Goal: Task Accomplishment & Management: Complete application form

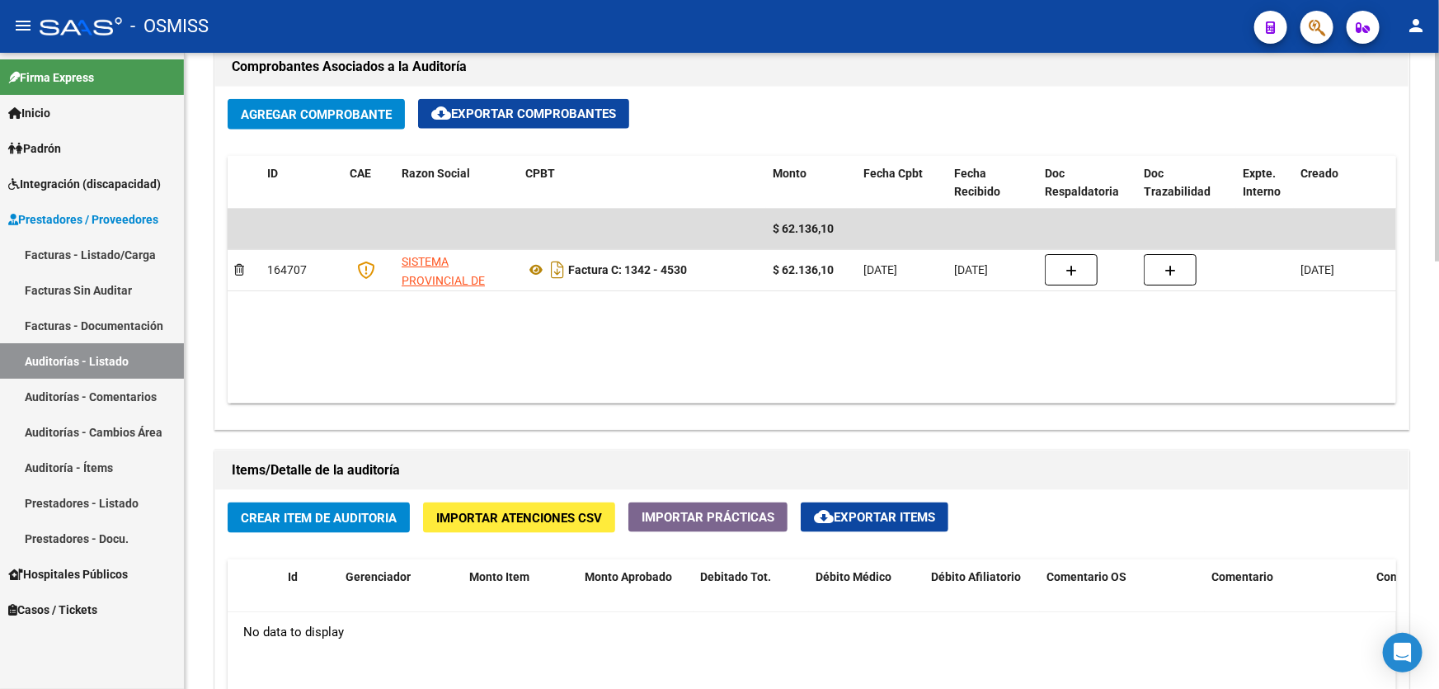
scroll to position [825, 0]
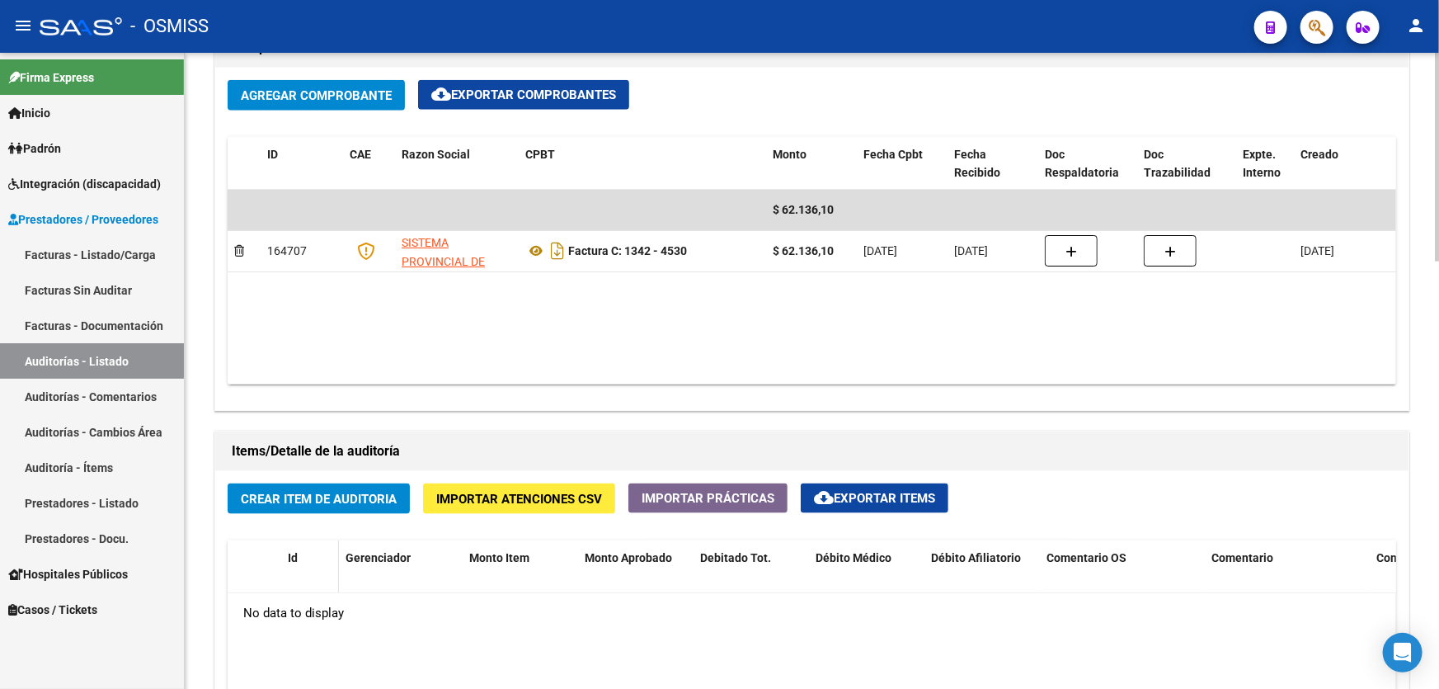
drag, startPoint x: 516, startPoint y: 642, endPoint x: 325, endPoint y: 573, distance: 203.2
click at [303, 459] on h1 "Items/Detalle de la auditoría" at bounding box center [812, 451] width 1160 height 26
click at [309, 492] on span "Crear Item de Auditoria" at bounding box center [319, 499] width 156 height 15
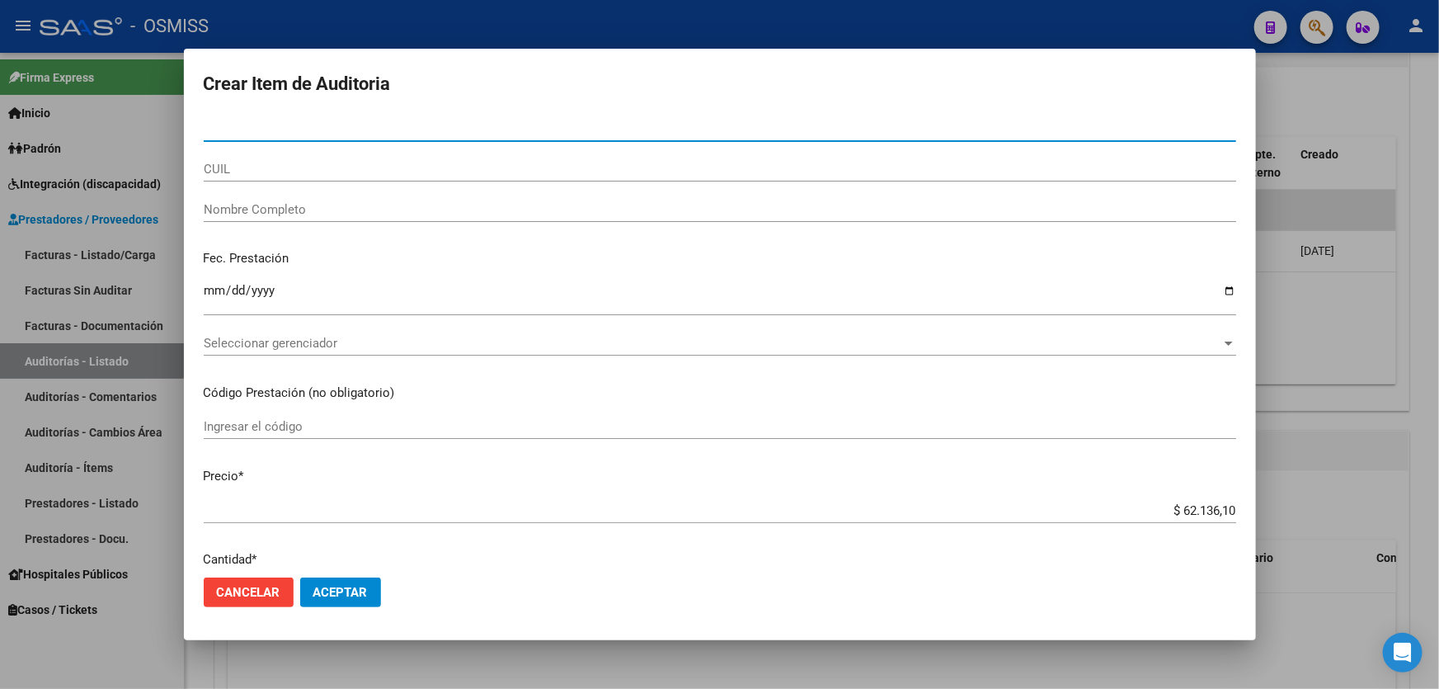
paste input "55561536"
type input "55561536"
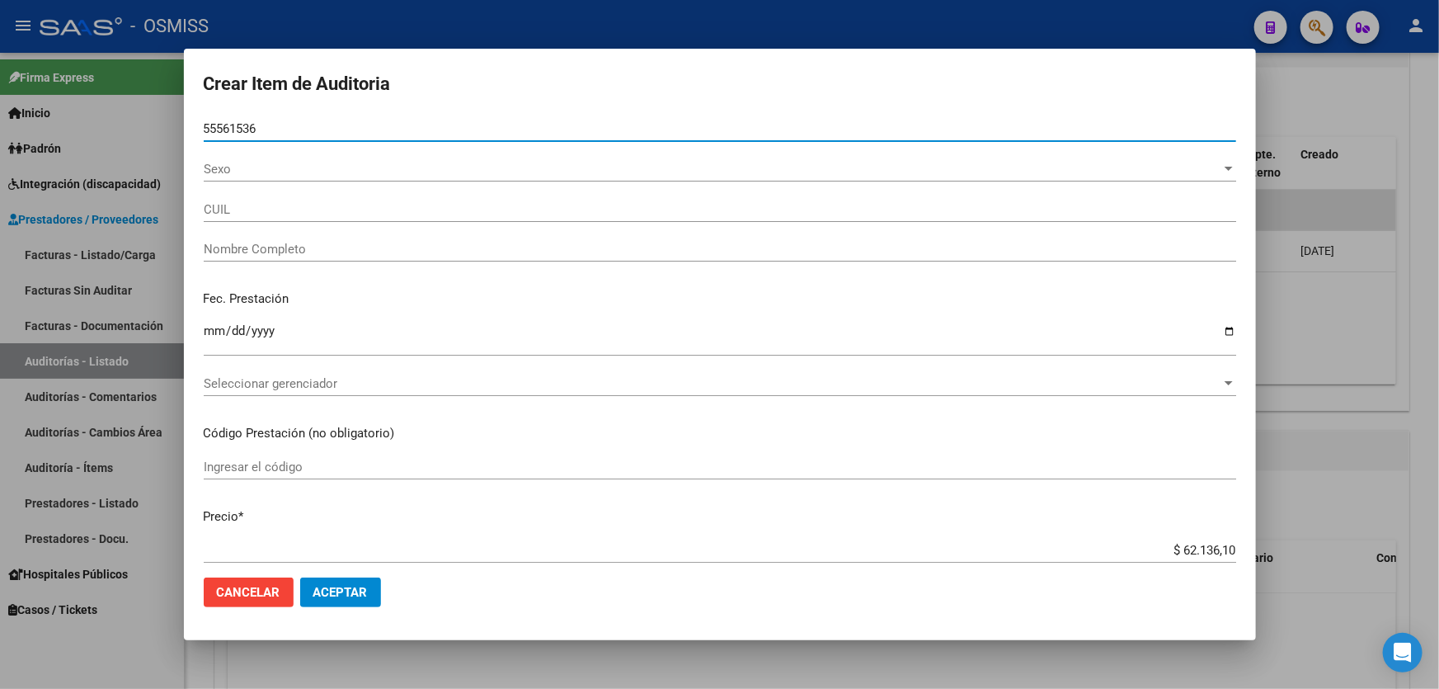
type input "27555615367"
type input "[PERSON_NAME]"
type input "55561536"
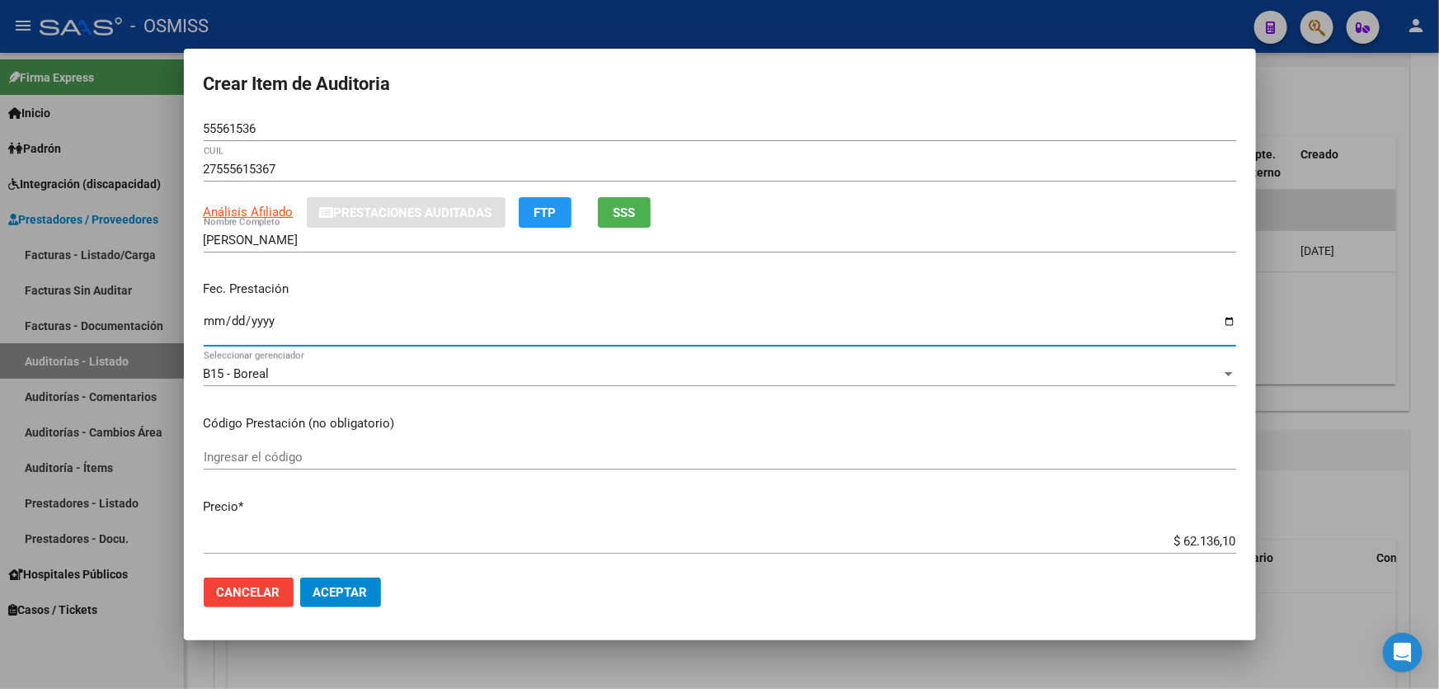
click at [219, 333] on input "Ingresar la fecha" at bounding box center [720, 327] width 1033 height 26
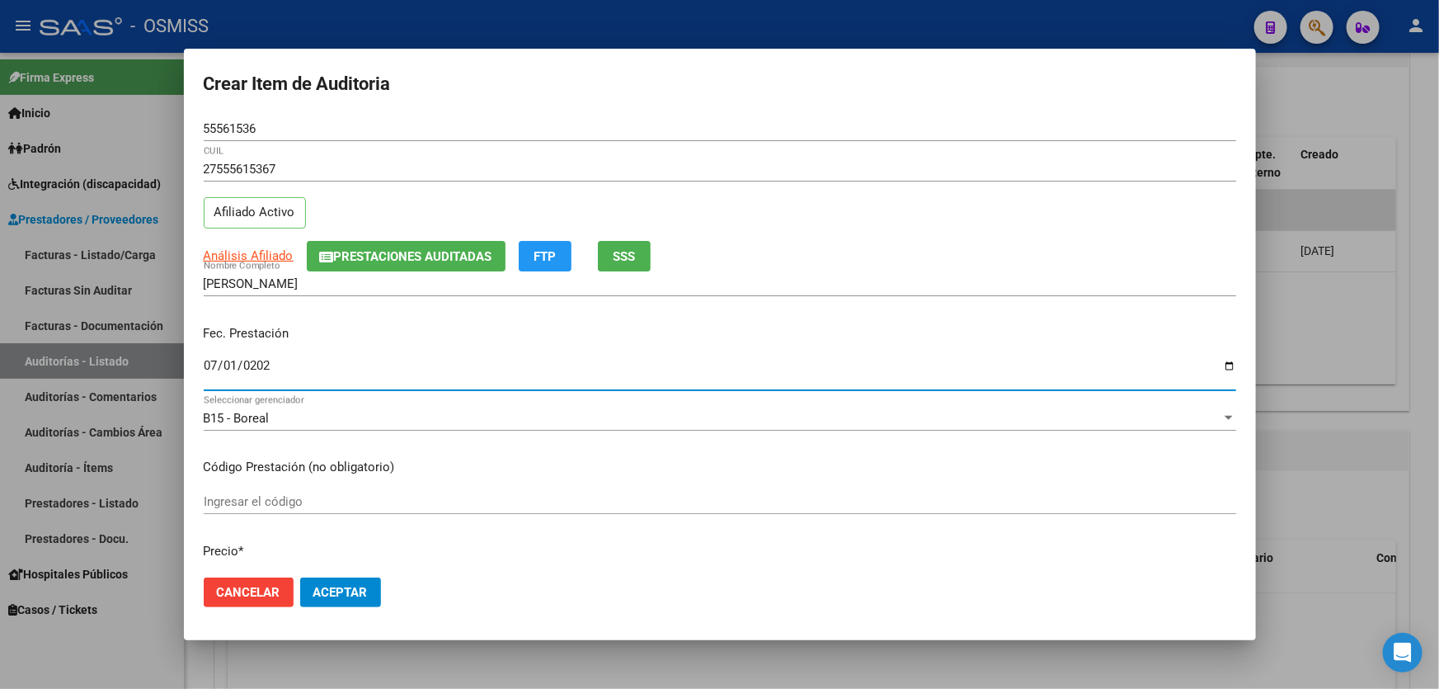
type input "[DATE]"
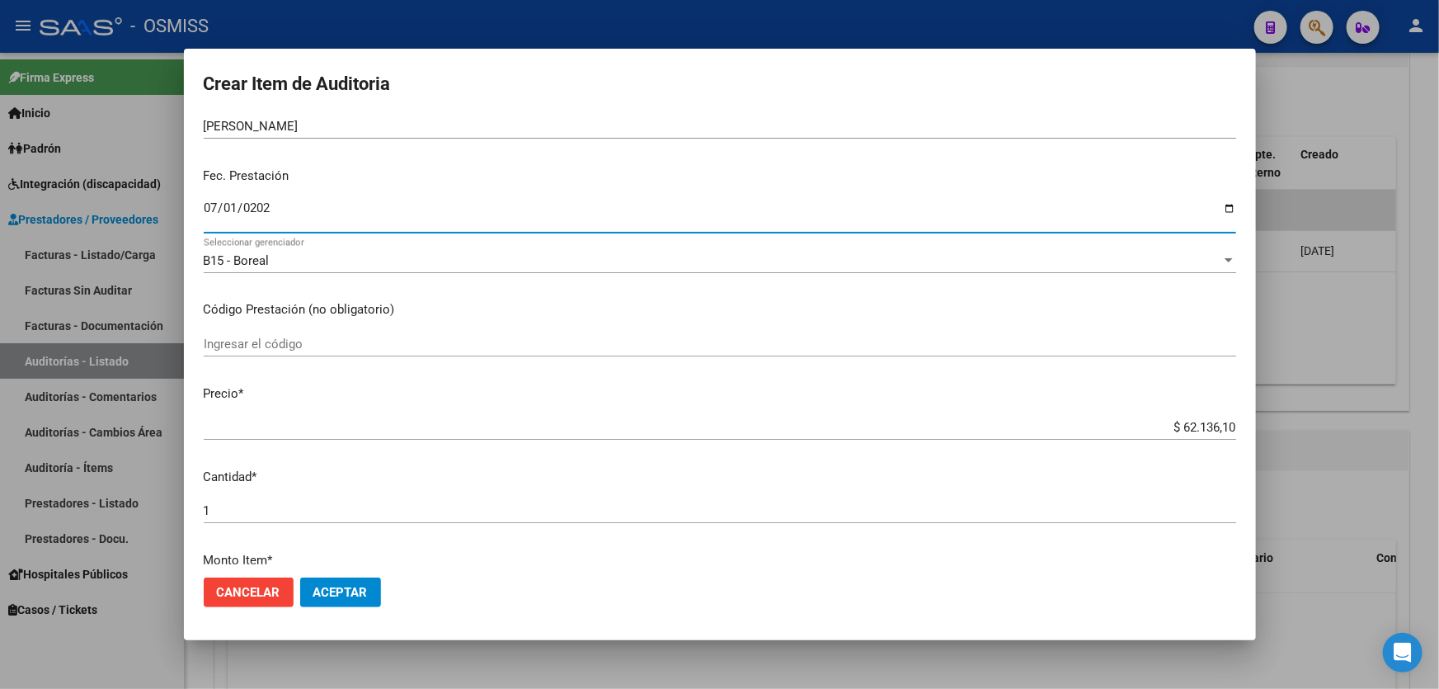
scroll to position [224, 0]
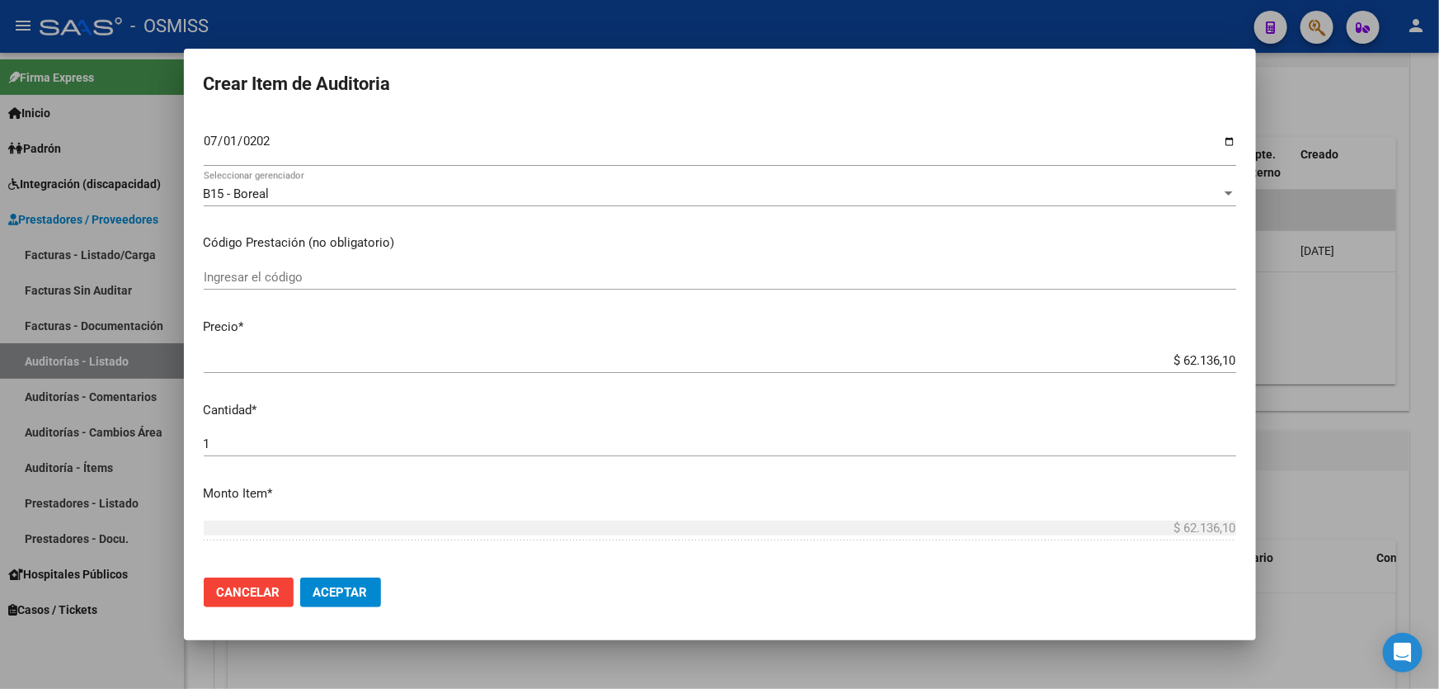
click at [1138, 402] on p "Cantidad *" at bounding box center [720, 410] width 1033 height 19
drag, startPoint x: 1142, startPoint y: 359, endPoint x: 1438, endPoint y: 280, distance: 306.3
click at [1438, 305] on div "Crear Item de Auditoria 55561536 Nro Documento 27555615367 CUIL Afiliado Activo…" at bounding box center [719, 344] width 1439 height 689
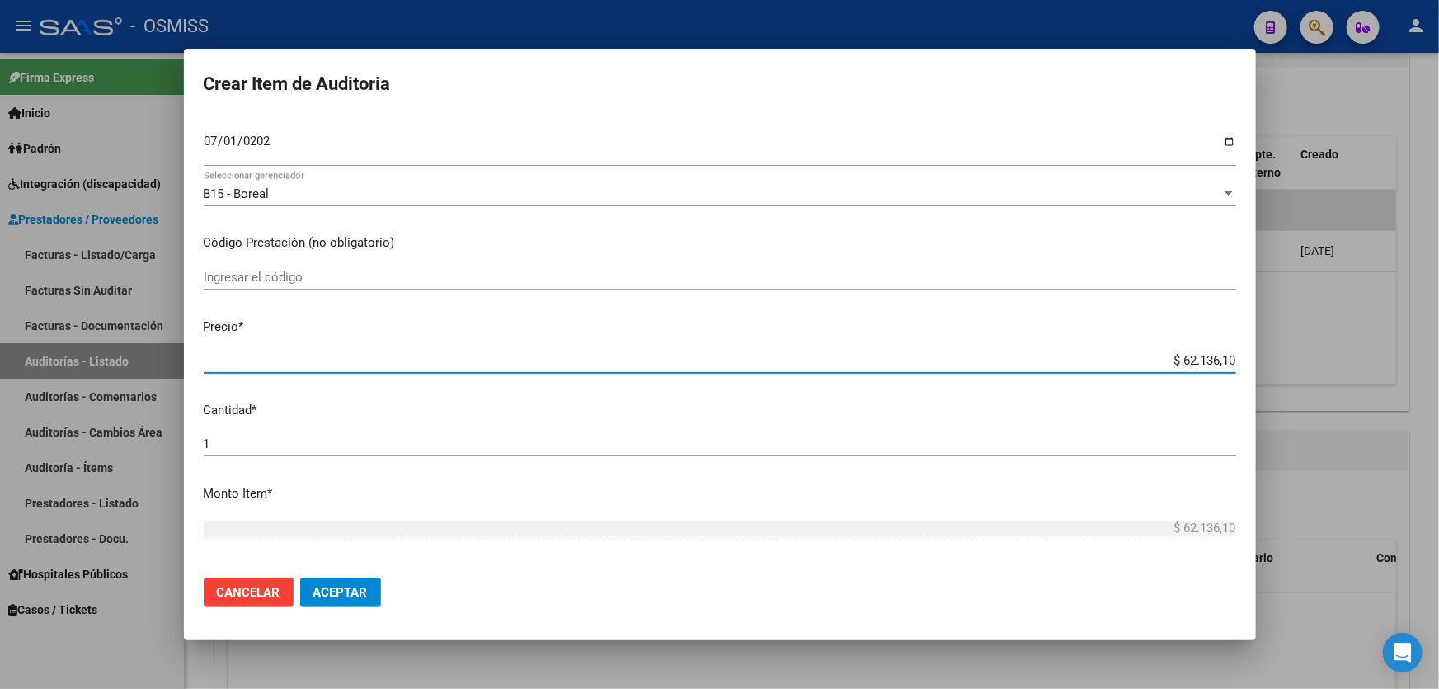
type input "$ 0,04"
type input "$ 0,41"
type input "$ 4,10"
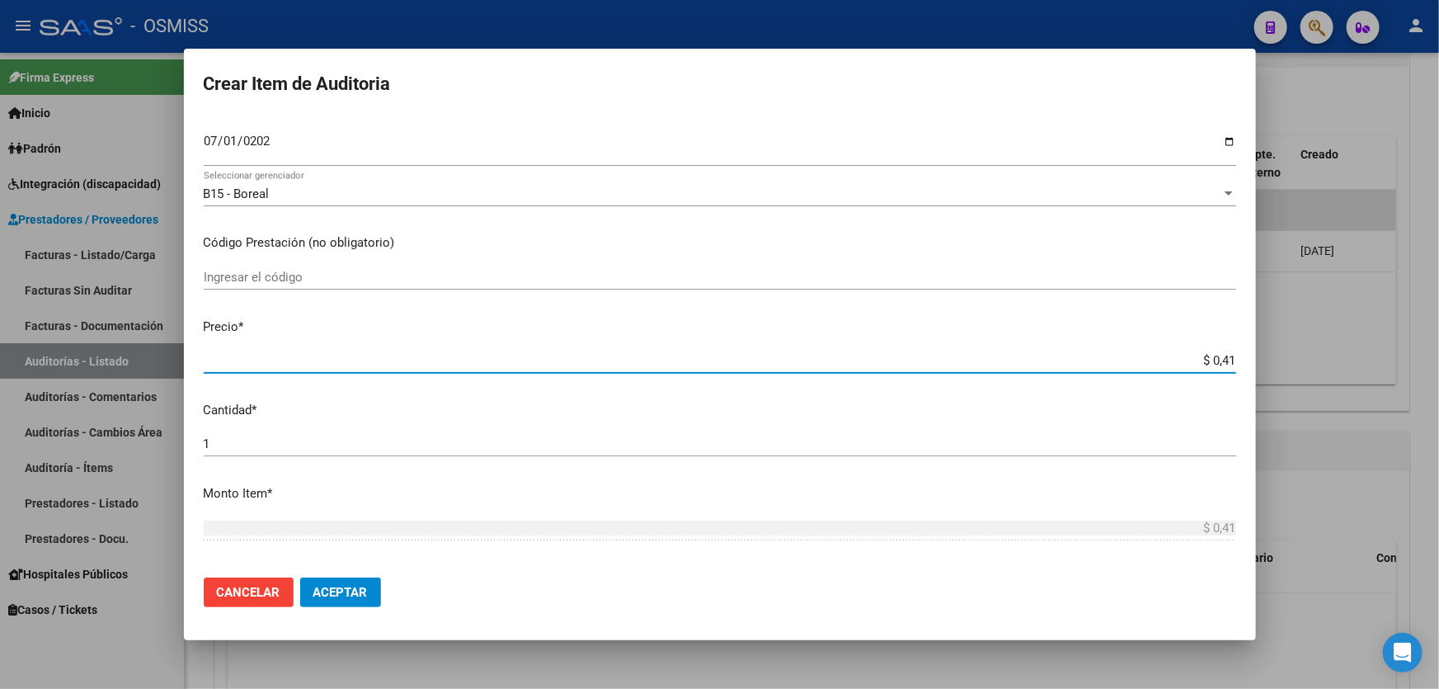
type input "$ 4,10"
type input "$ 41,06"
type input "$ 410,68"
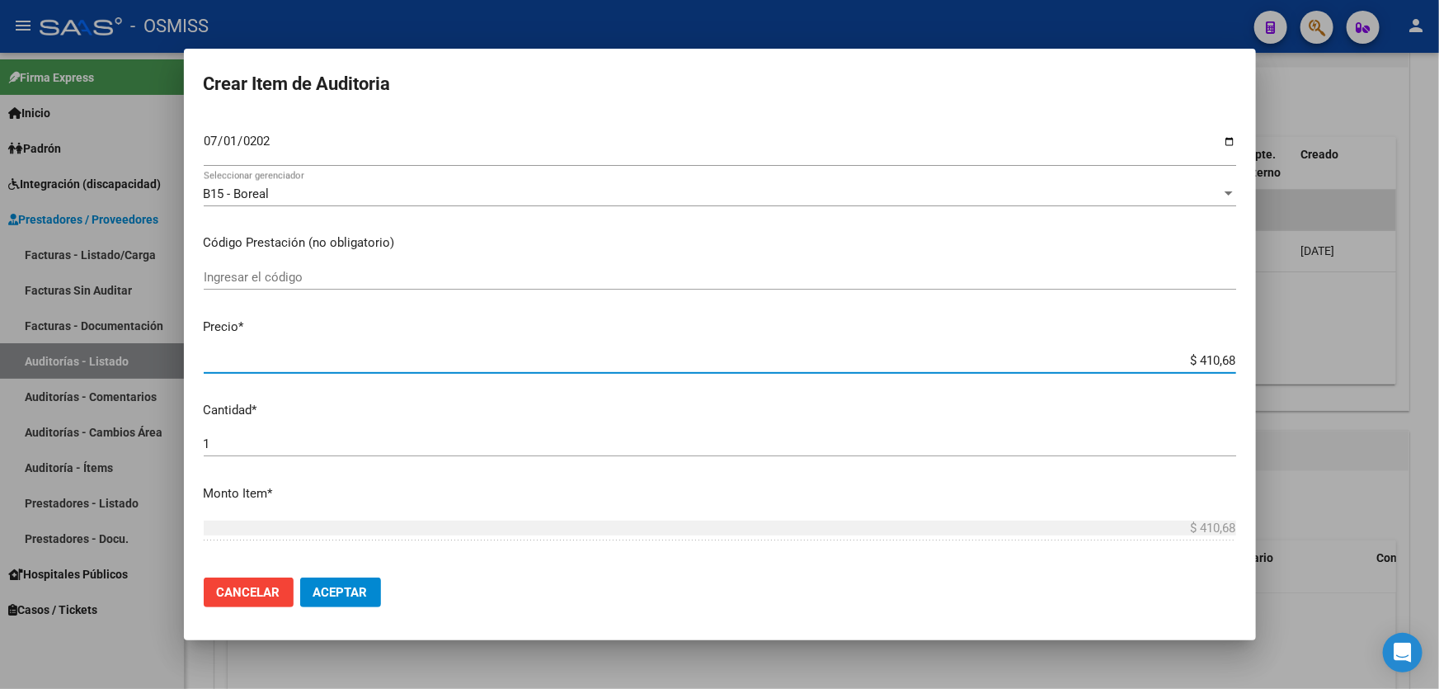
type input "$ 4.106,80"
type input "$ 41.068,05"
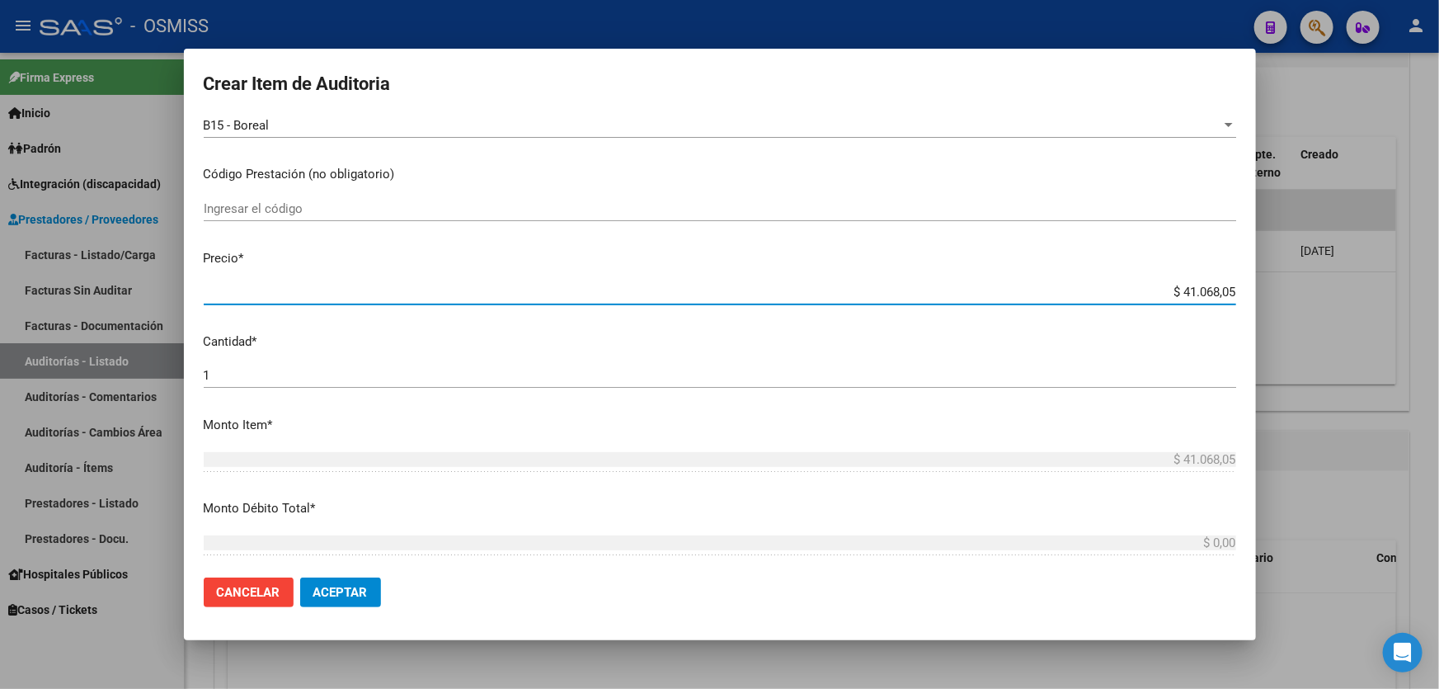
scroll to position [374, 0]
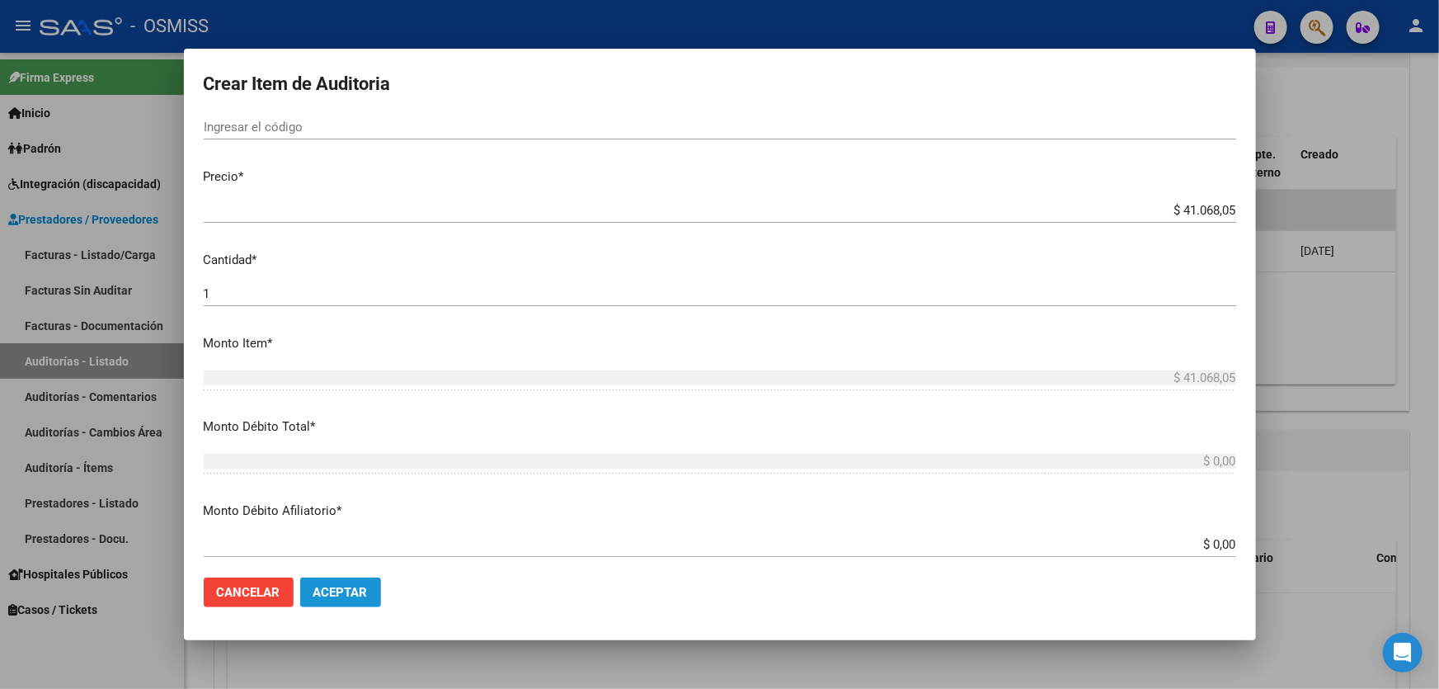
click at [350, 586] on span "Aceptar" at bounding box center [340, 592] width 54 height 15
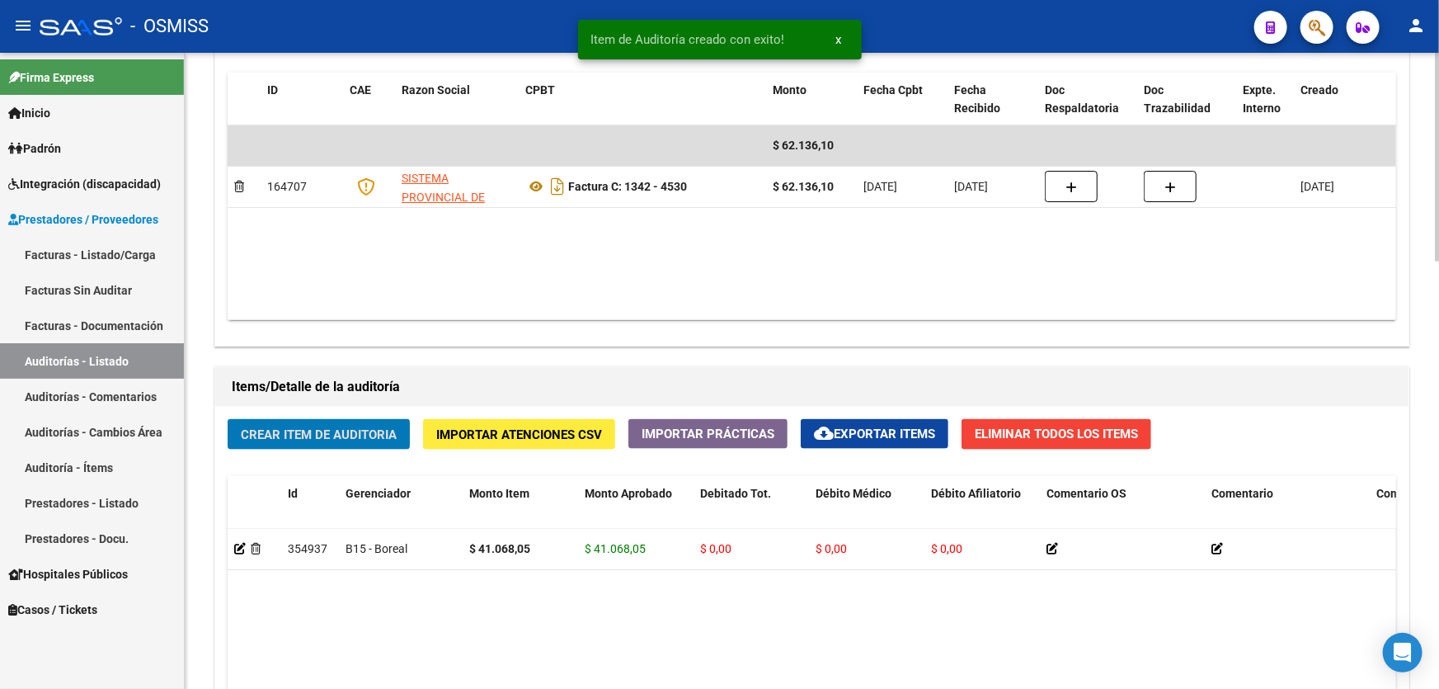
scroll to position [975, 0]
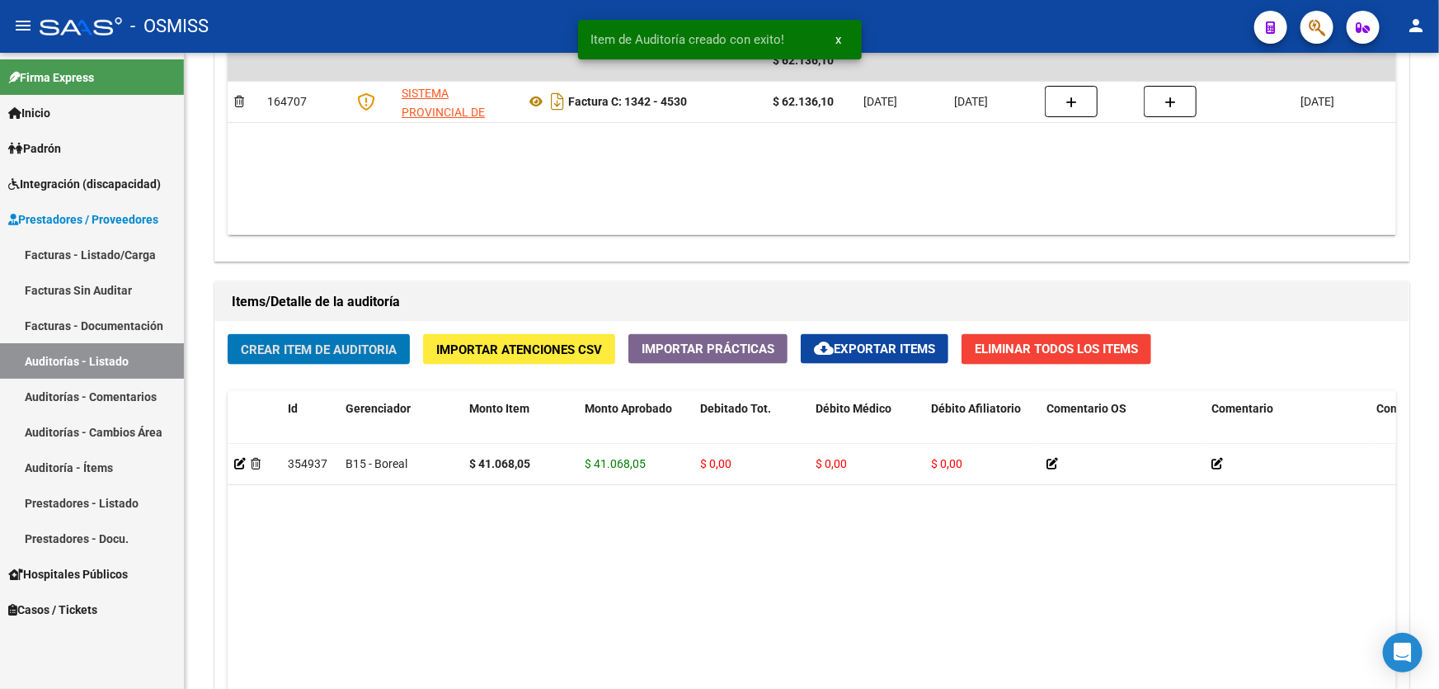
click at [1032, 688] on html "menu - OSMISS person Firma Express Inicio Instructivos Contacto OS Padrón Padró…" at bounding box center [719, 344] width 1439 height 689
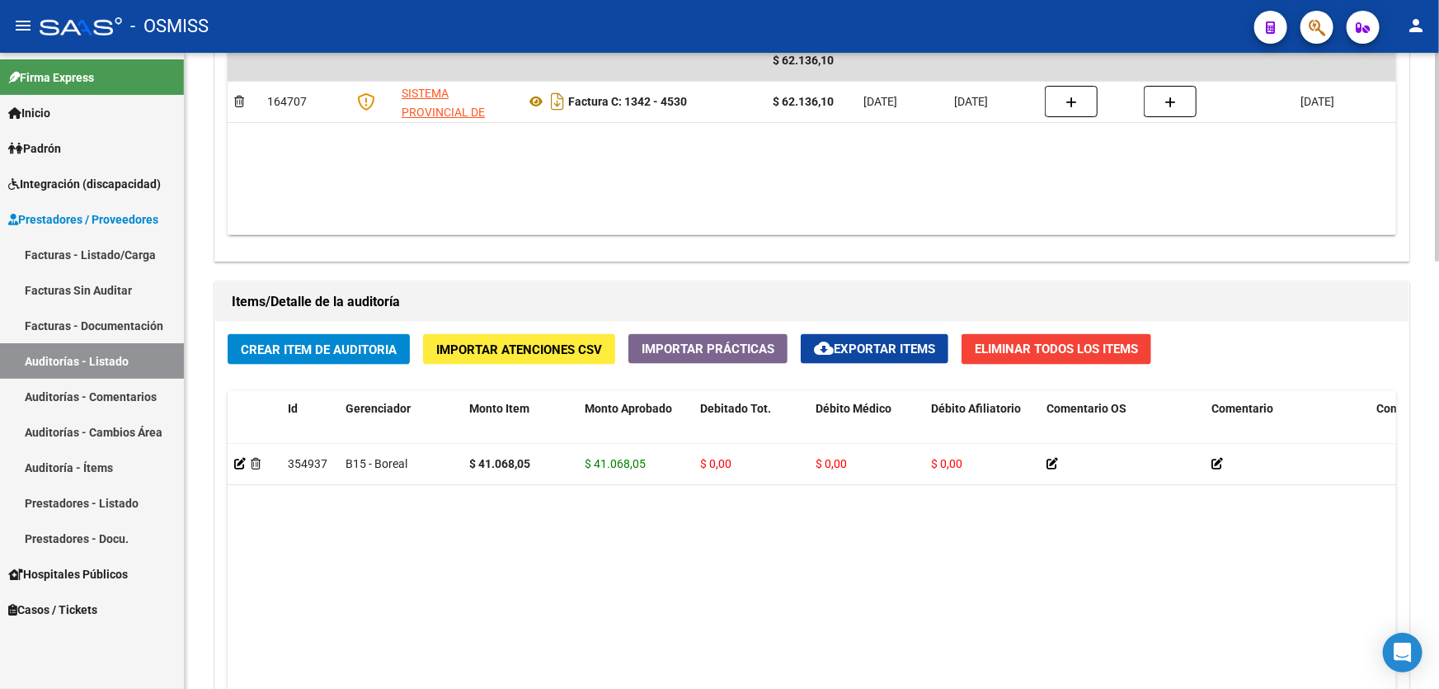
drag, startPoint x: 445, startPoint y: 619, endPoint x: 444, endPoint y: 584, distance: 35.5
click at [445, 616] on datatable-body "354937 B15 - Boreal $ 41.068,05 $ 41.068,05 $ 0,00 $ 0,00 $ 0,00 27555615367 55…" at bounding box center [812, 638] width 1169 height 388
click at [358, 334] on button "Crear Item de Auditoria" at bounding box center [319, 349] width 182 height 31
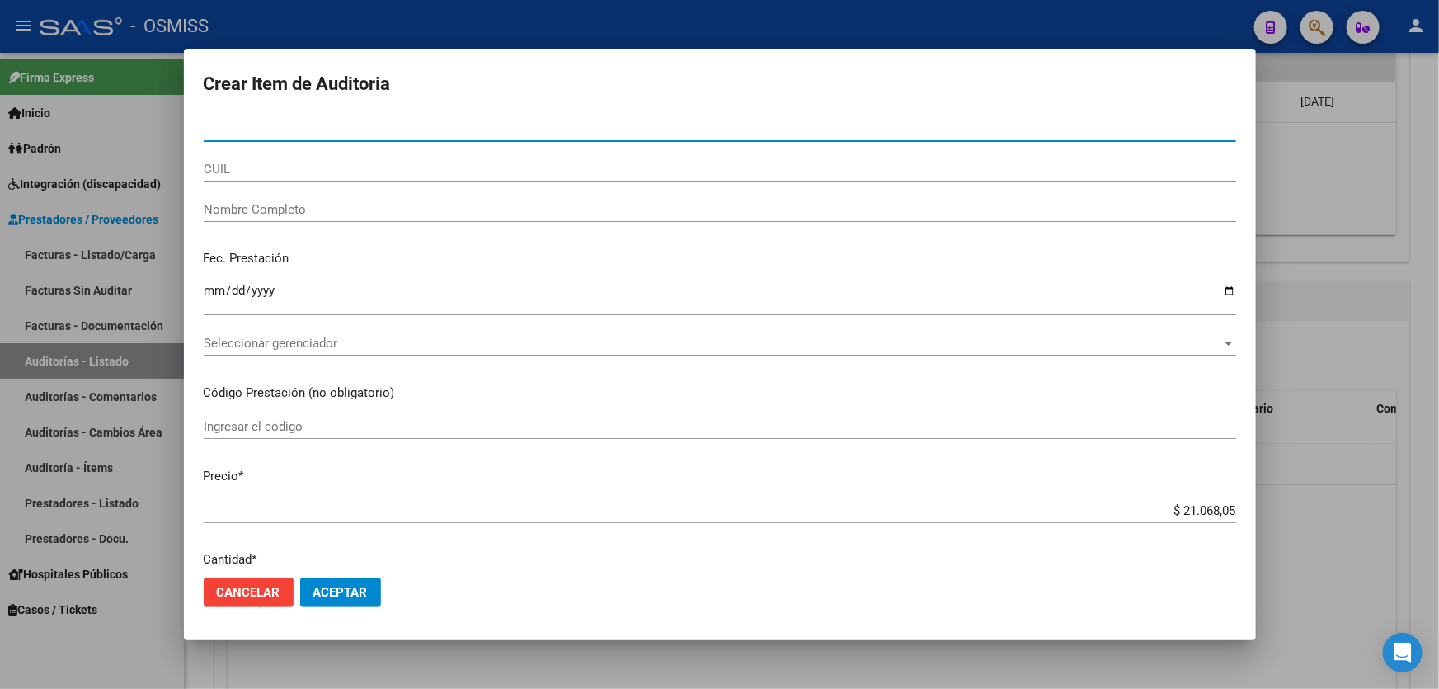
paste input "55561536"
type input "55561536"
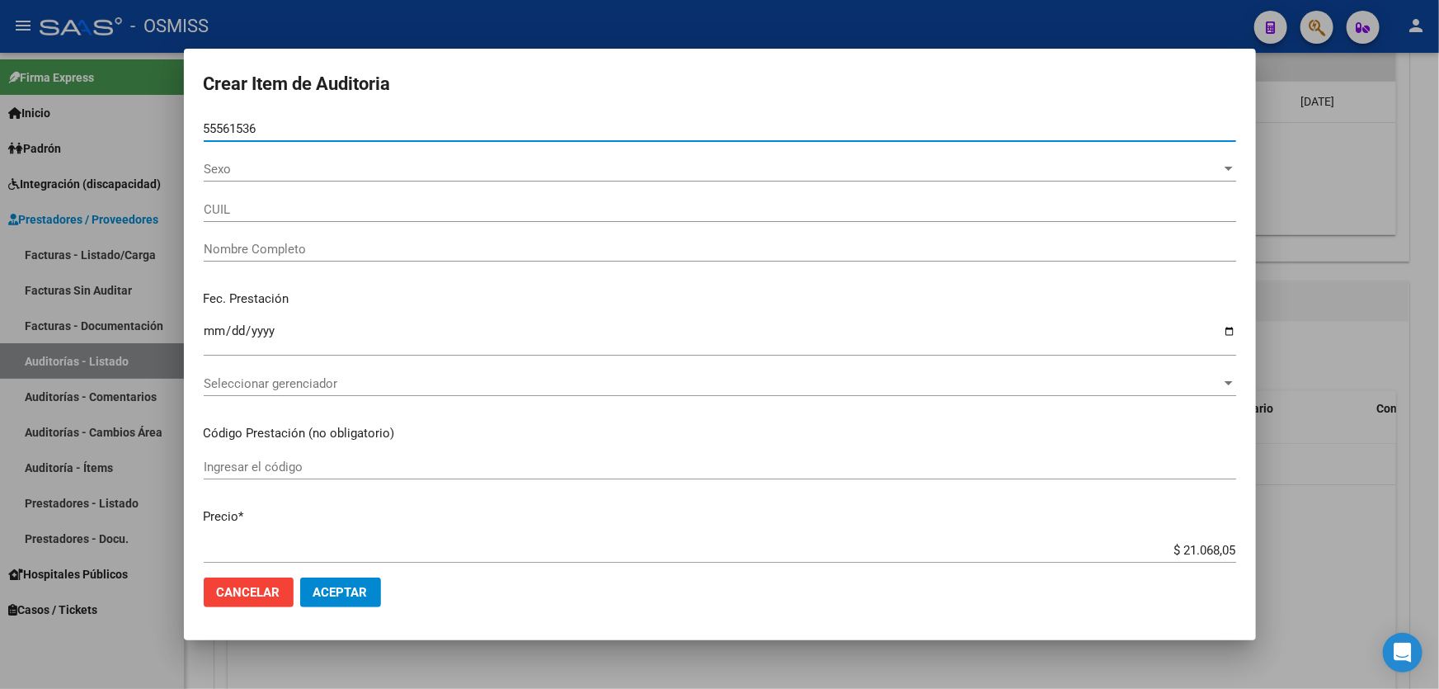
type input "27555615367"
type input "[PERSON_NAME]"
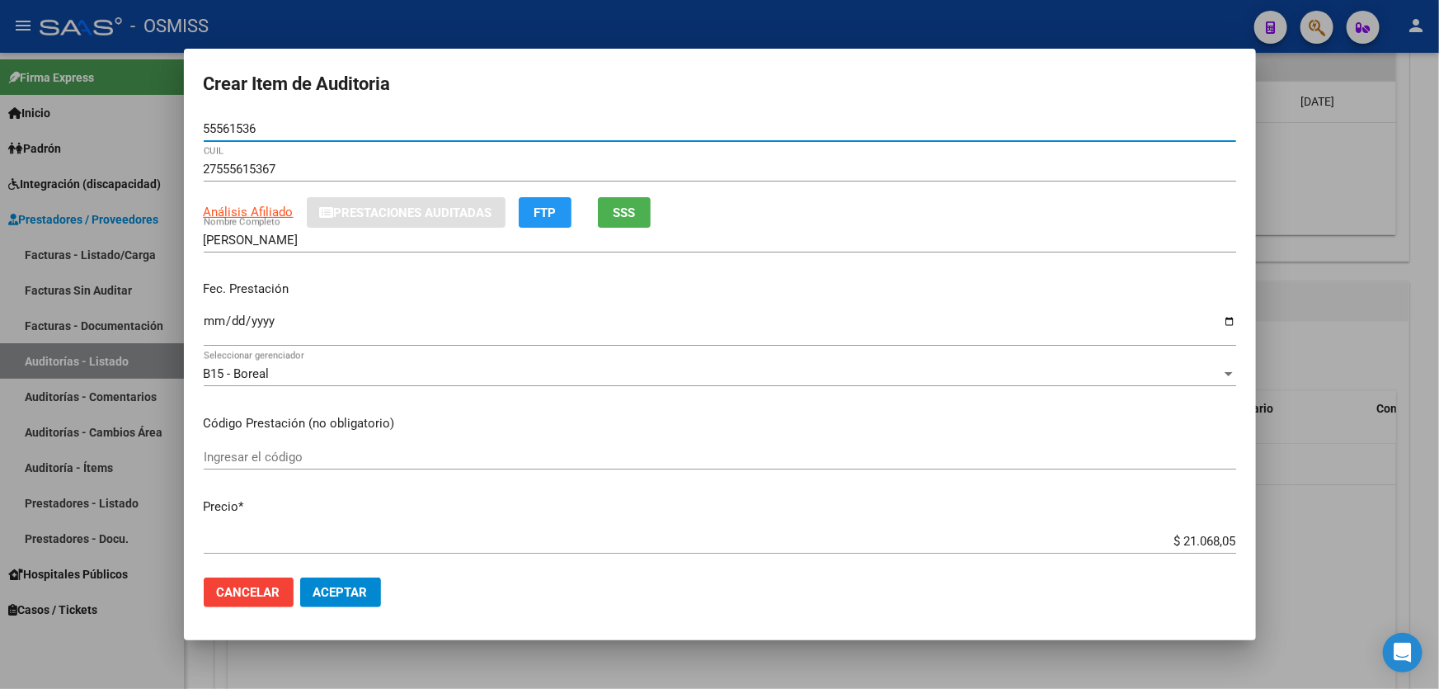
type input "55561536"
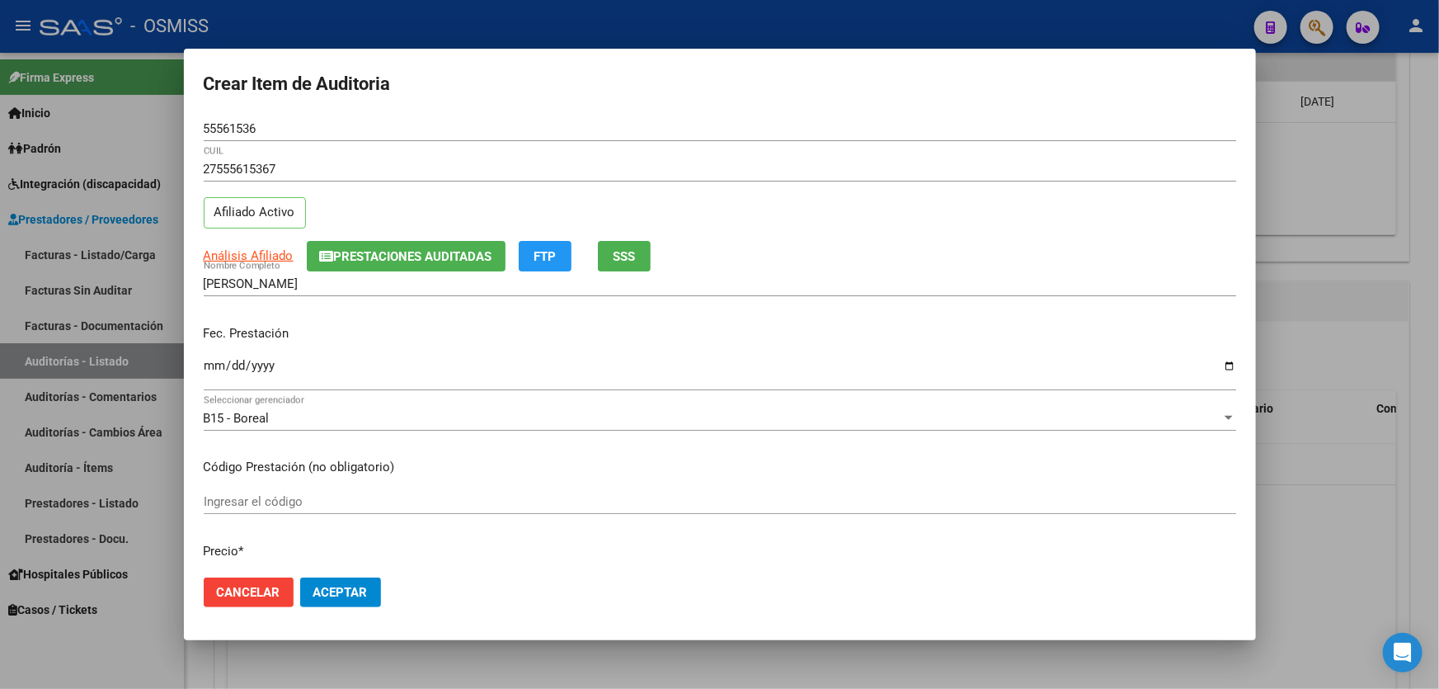
click at [307, 145] on div "55561536 Nro Documento" at bounding box center [720, 136] width 1033 height 40
drag, startPoint x: 281, startPoint y: 120, endPoint x: 127, endPoint y: 129, distance: 154.5
click at [127, 129] on div "Crear Item de Auditoria 55561536 Nro Documento 27555615367 CUIL Afiliado Activo…" at bounding box center [719, 344] width 1439 height 689
click at [289, 145] on div "55561536 Nro Documento" at bounding box center [720, 136] width 1033 height 40
drag, startPoint x: 289, startPoint y: 132, endPoint x: 12, endPoint y: 132, distance: 276.3
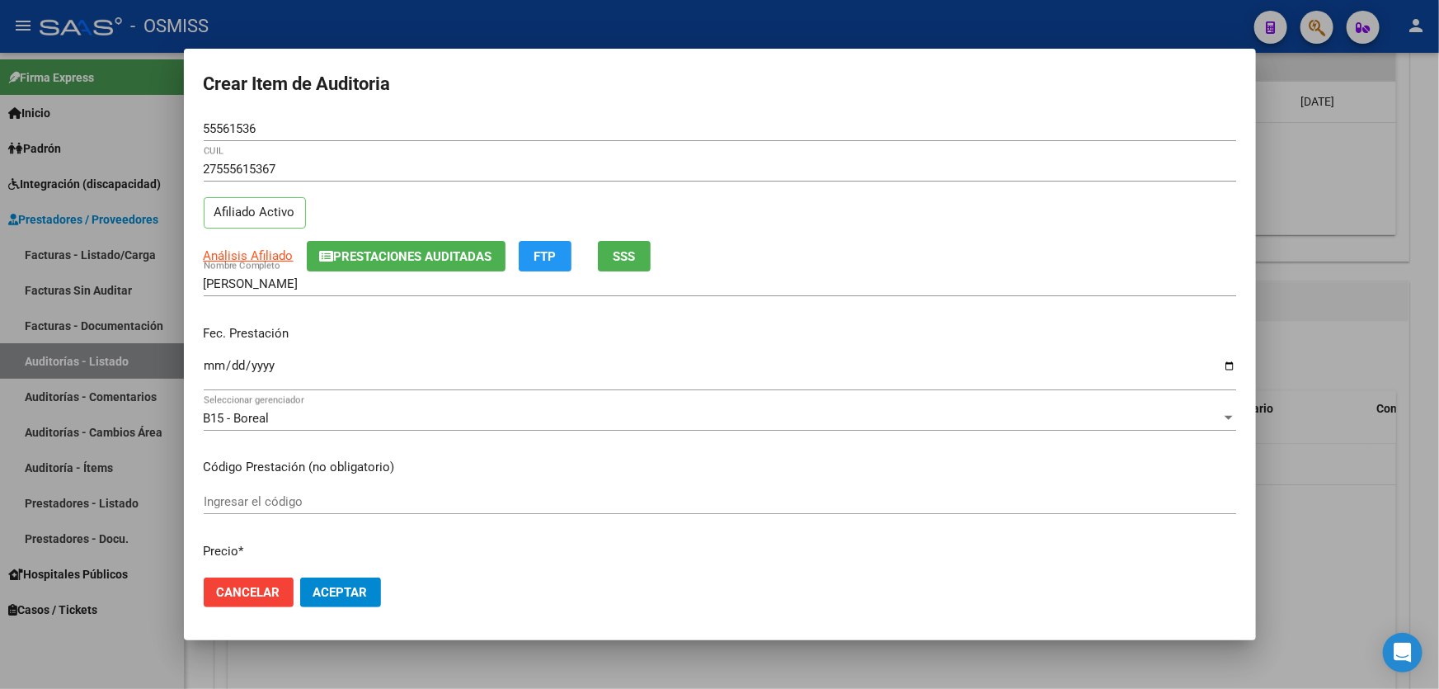
click at [12, 132] on div "Crear Item de Auditoria 55561536 Nro Documento 27555615367 CUIL Afiliado Activo…" at bounding box center [719, 344] width 1439 height 689
click at [919, 388] on div "Ingresar la fecha" at bounding box center [720, 372] width 1033 height 35
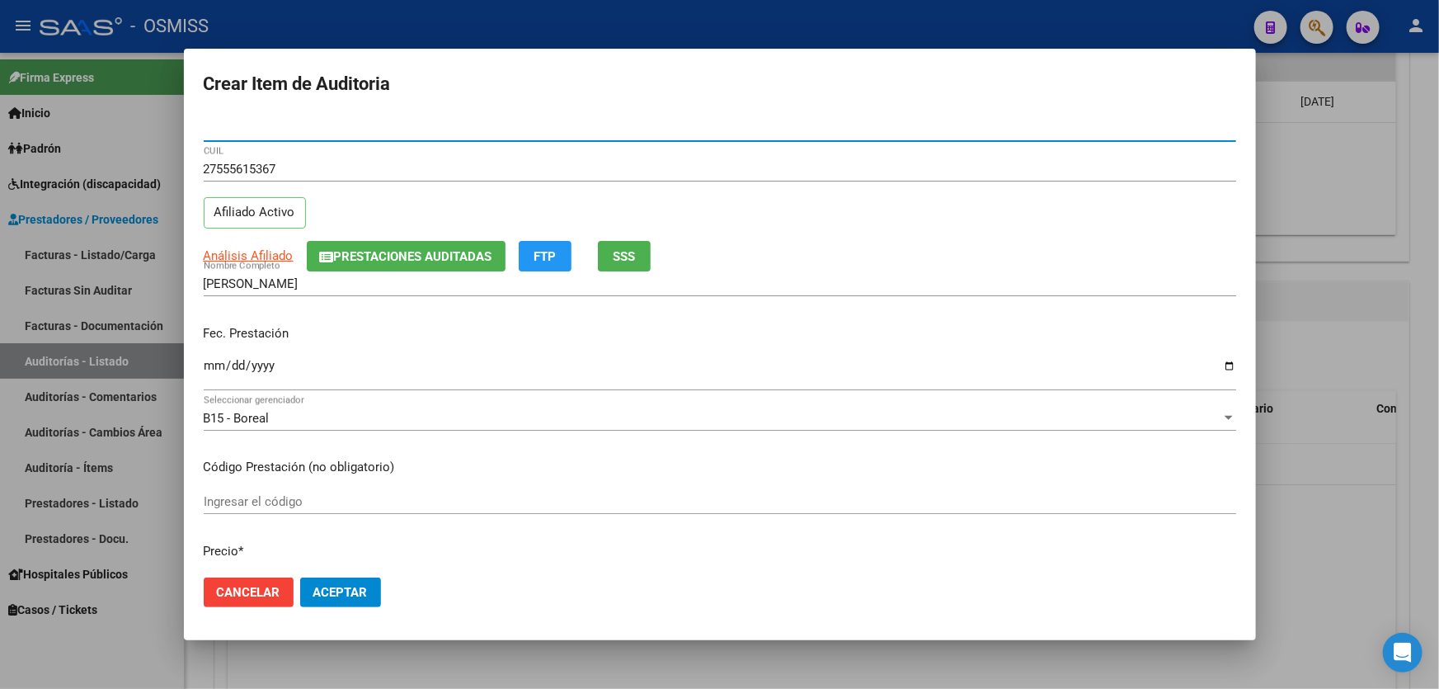
click at [303, 122] on input "Nro Documento" at bounding box center [720, 128] width 1033 height 15
paste input "32626444"
type input "32626444"
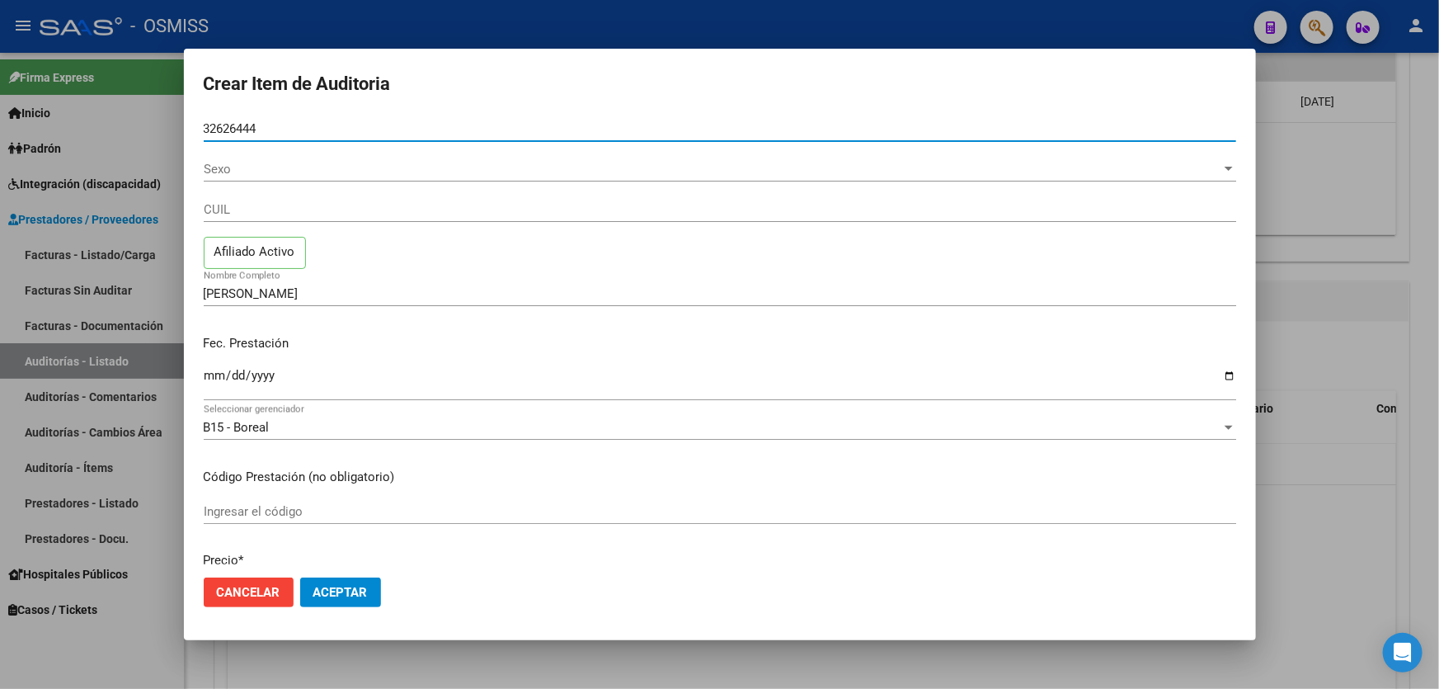
type input "20326264440"
type input "[PERSON_NAME]"
type input "32626444"
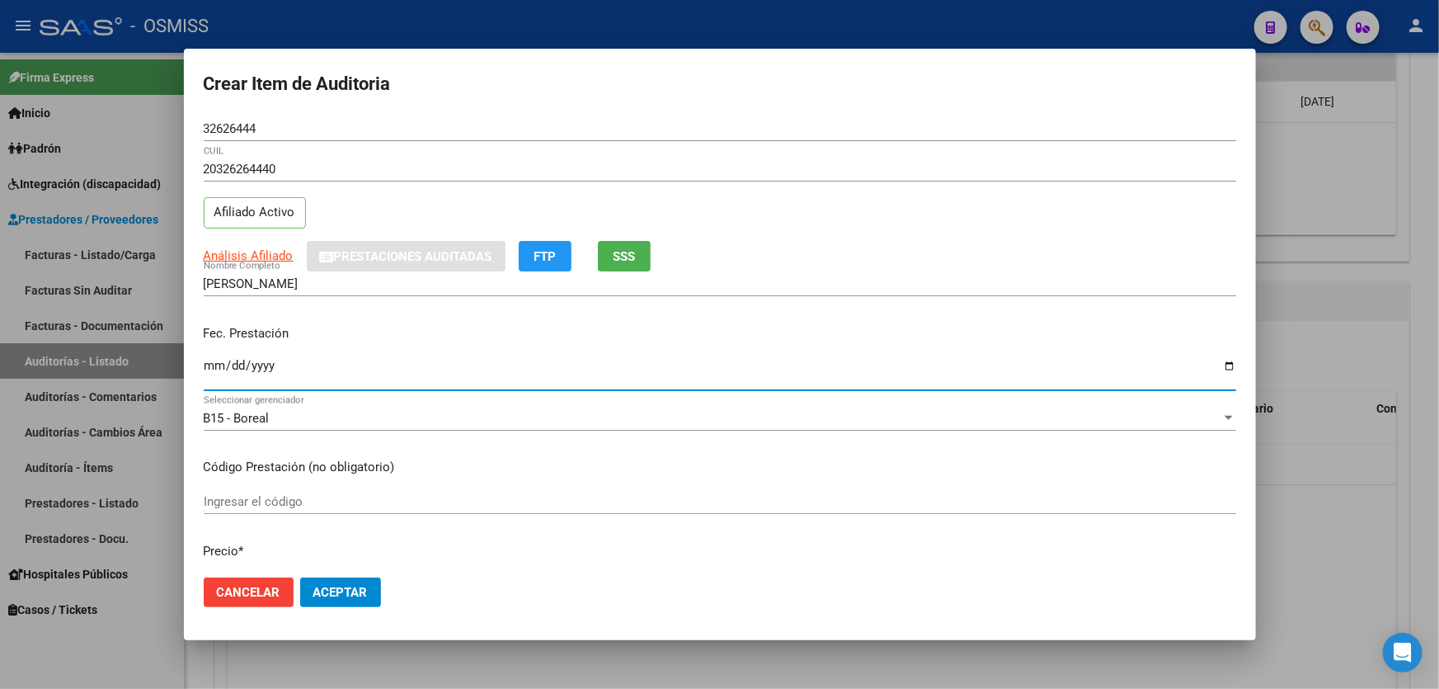
click at [214, 384] on input "Ingresar la fecha" at bounding box center [720, 372] width 1033 height 26
type input "[DATE]"
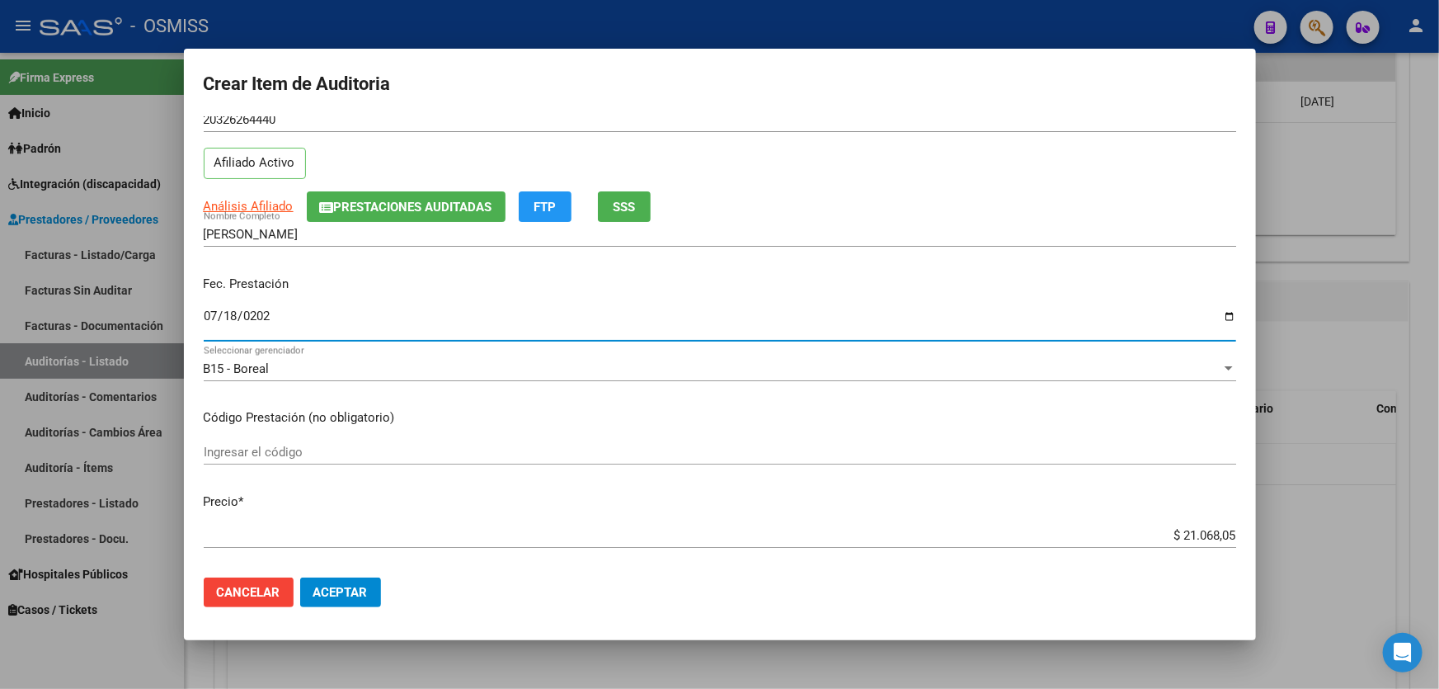
scroll to position [74, 0]
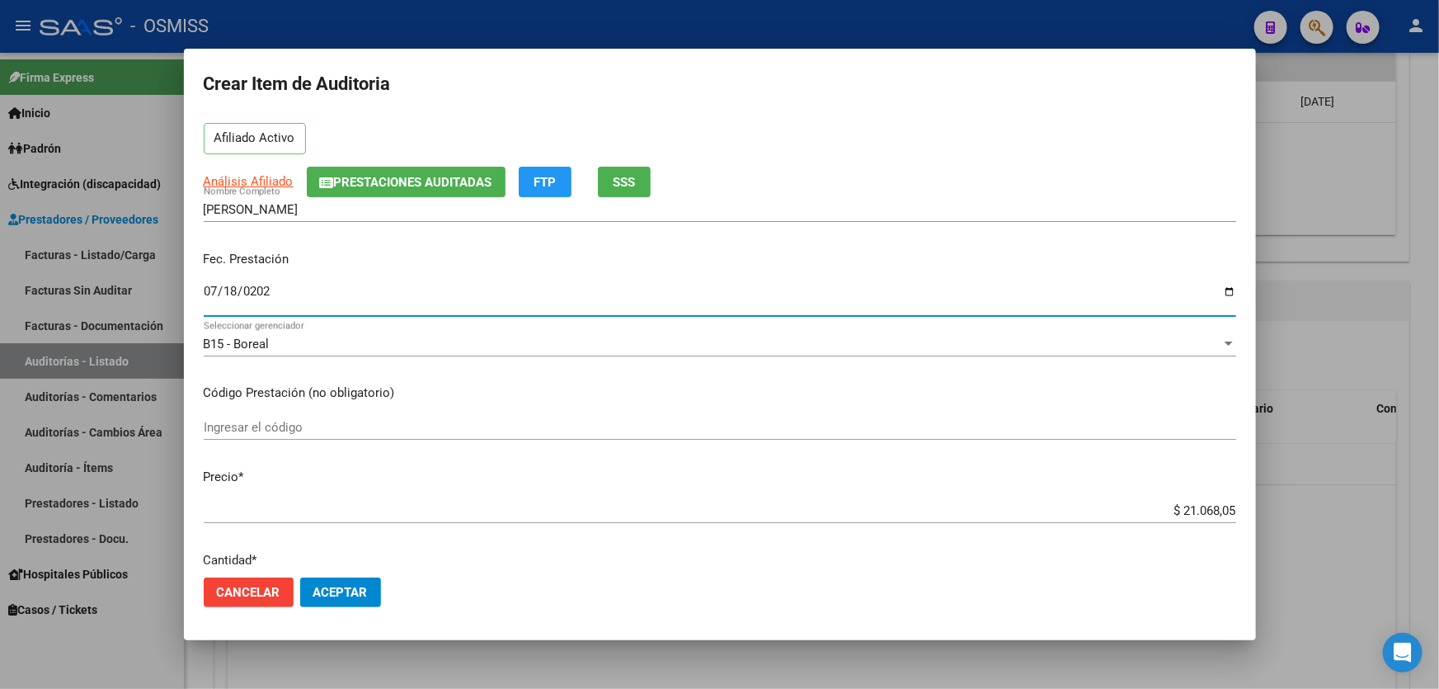
click at [362, 599] on span "Aceptar" at bounding box center [340, 592] width 54 height 15
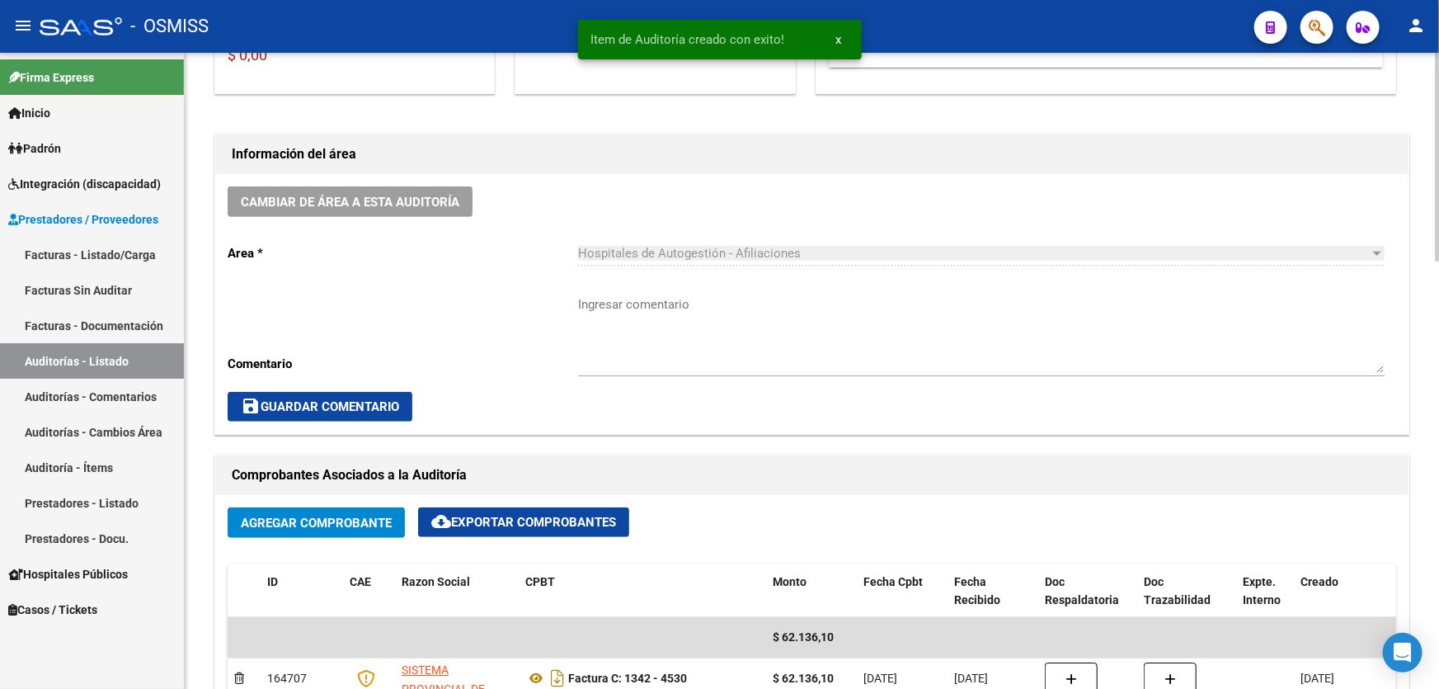
scroll to position [375, 0]
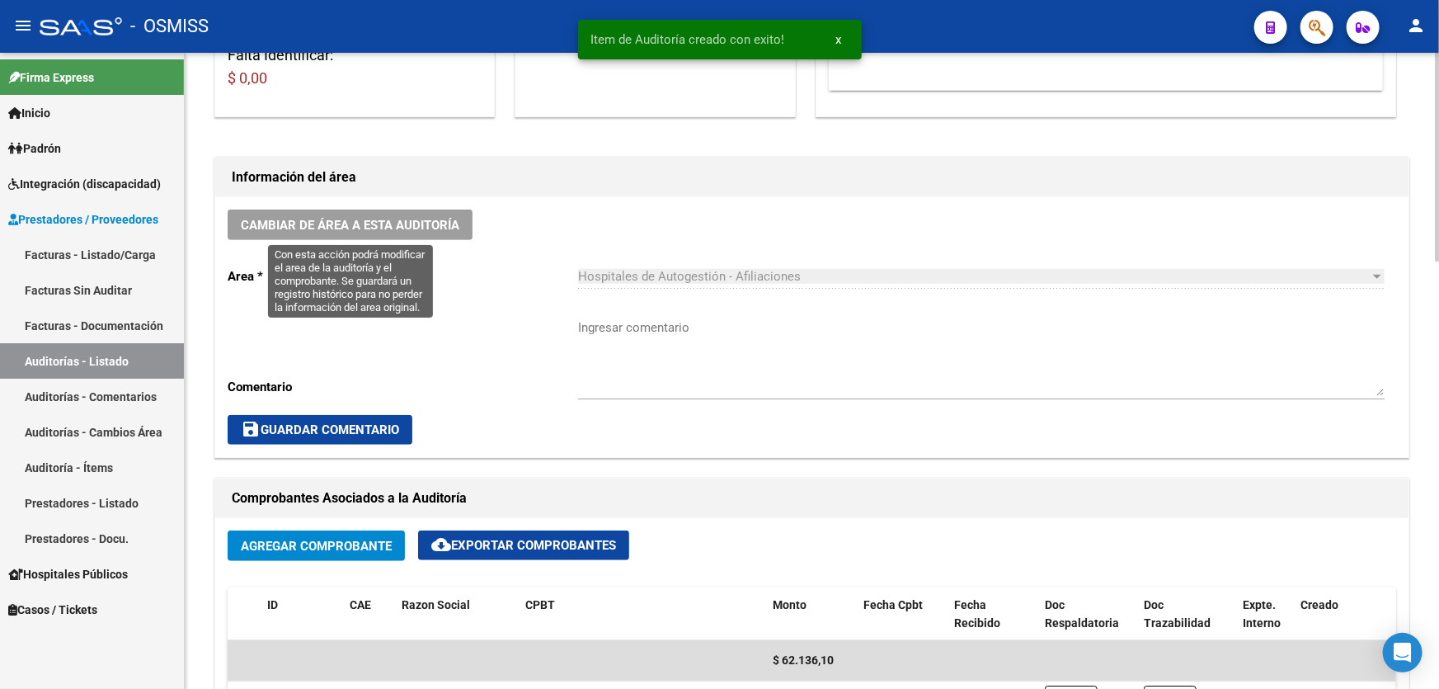
click at [391, 232] on button "Cambiar de área a esta auditoría" at bounding box center [350, 224] width 245 height 31
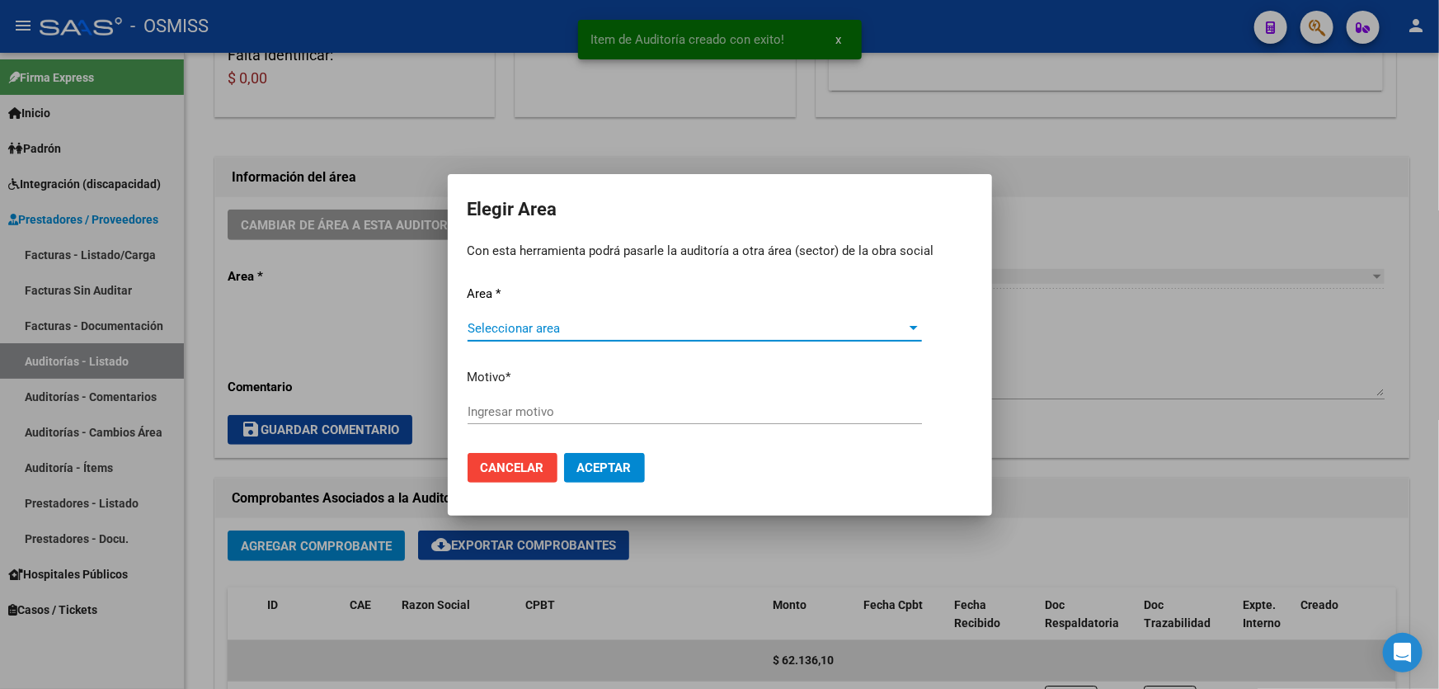
click at [605, 299] on div "Area * Seleccionar area Seleccionar area Motivo * [GEOGRAPHIC_DATA] motivo" at bounding box center [720, 362] width 505 height 155
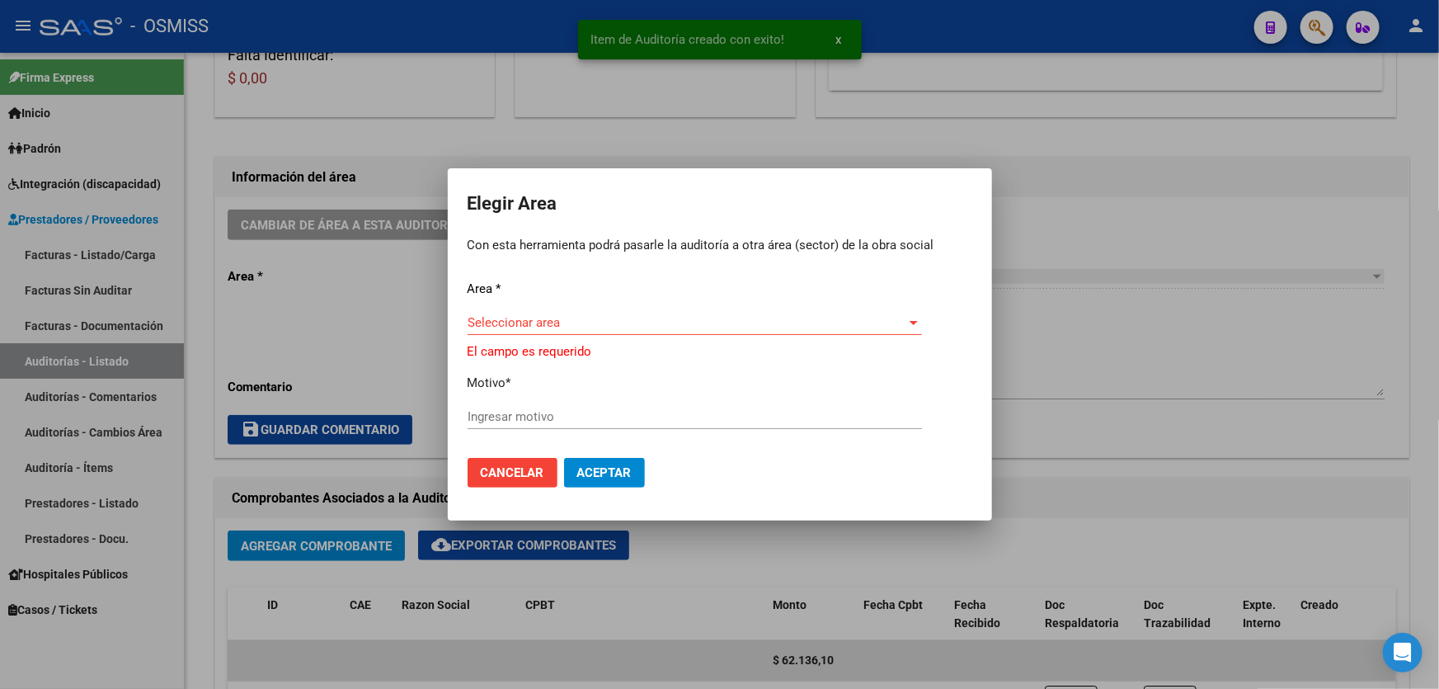
click at [603, 308] on div "Area * Seleccionar area Seleccionar area El campo es requerido Motivo * Ingresa…" at bounding box center [720, 362] width 505 height 165
click at [611, 329] on span "Seleccionar area" at bounding box center [688, 322] width 440 height 15
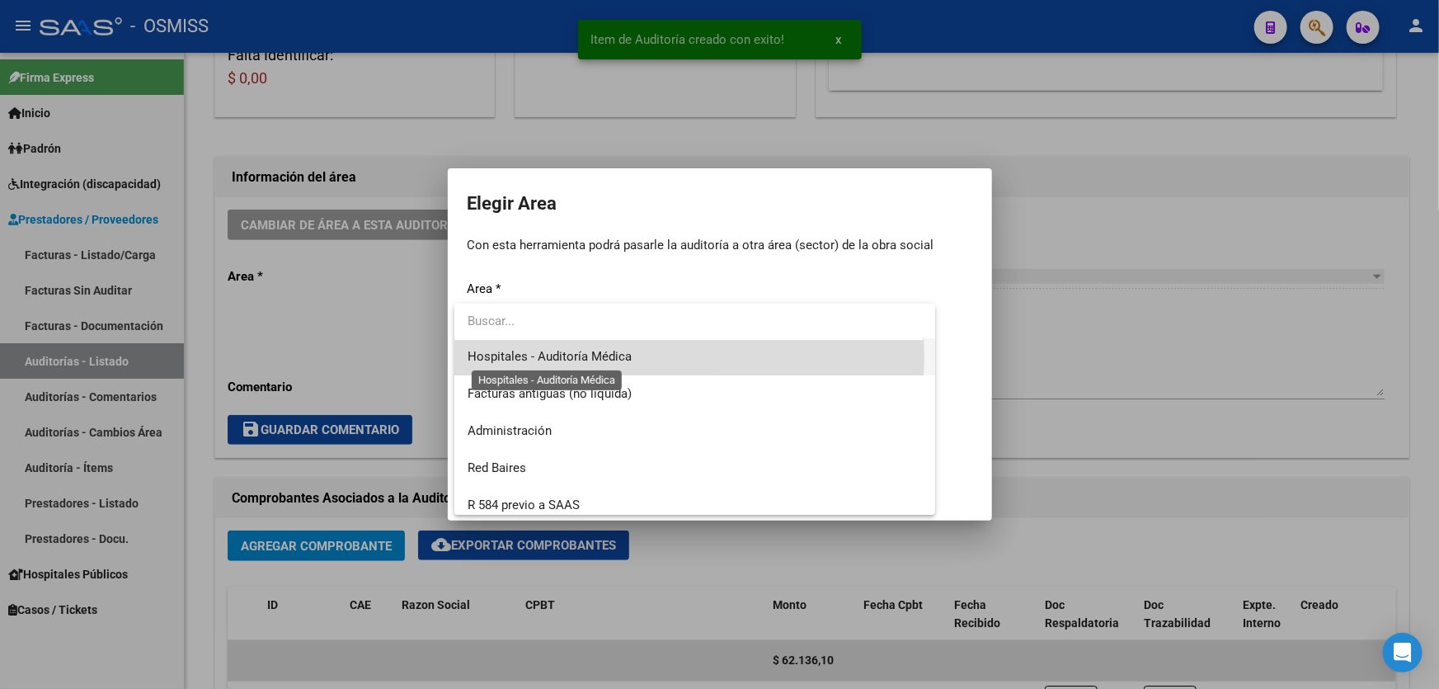
click at [610, 354] on span "Hospitales - Auditoría Médica" at bounding box center [550, 356] width 164 height 15
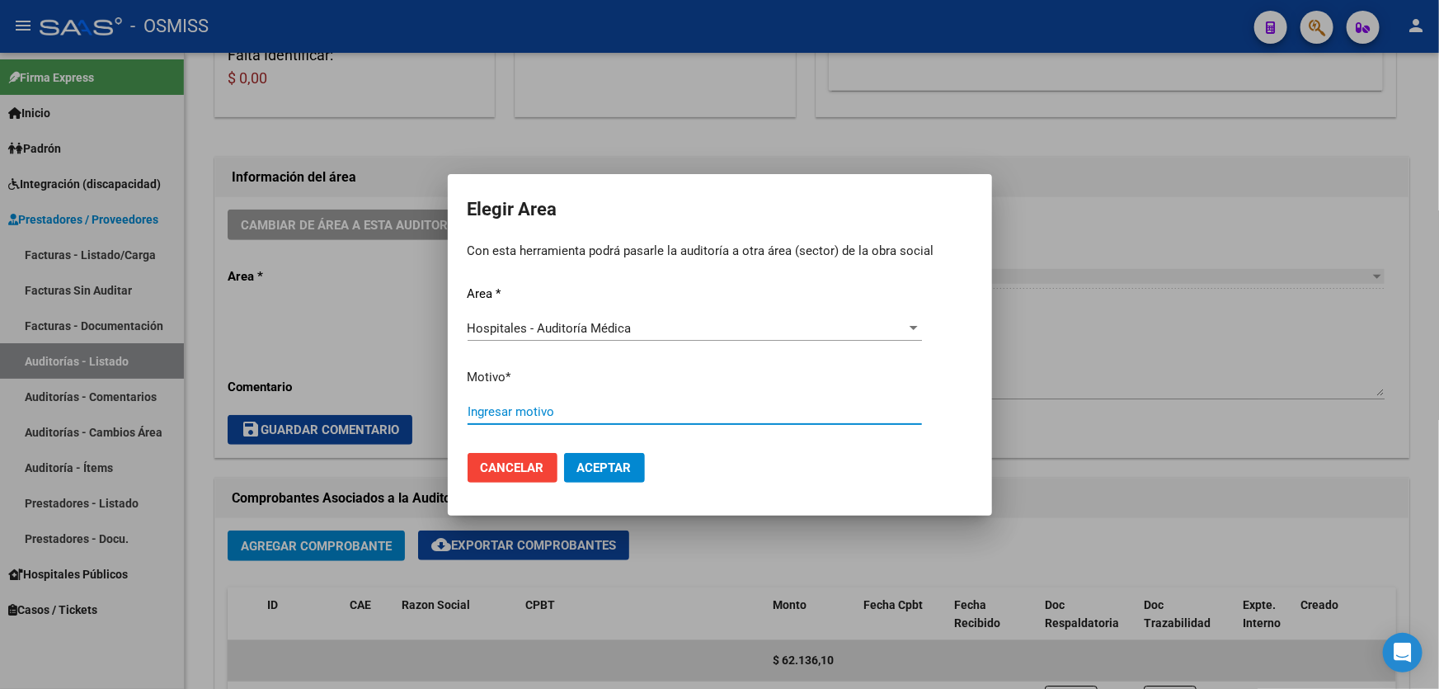
click at [612, 411] on input "Ingresar motivo" at bounding box center [695, 411] width 454 height 15
type input "a"
type input "AUDITADO"
click at [634, 453] on button "Aceptar" at bounding box center [604, 468] width 81 height 30
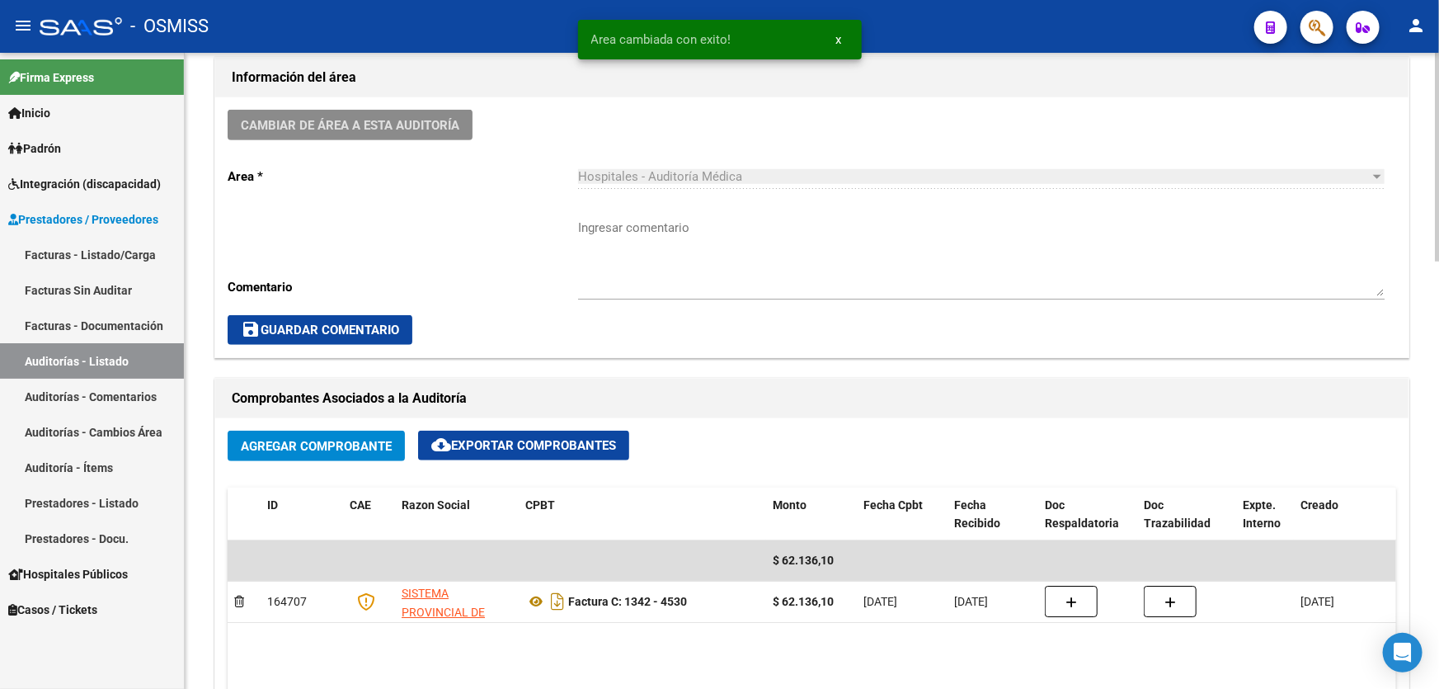
scroll to position [675, 0]
